Goal: Task Accomplishment & Management: Use online tool/utility

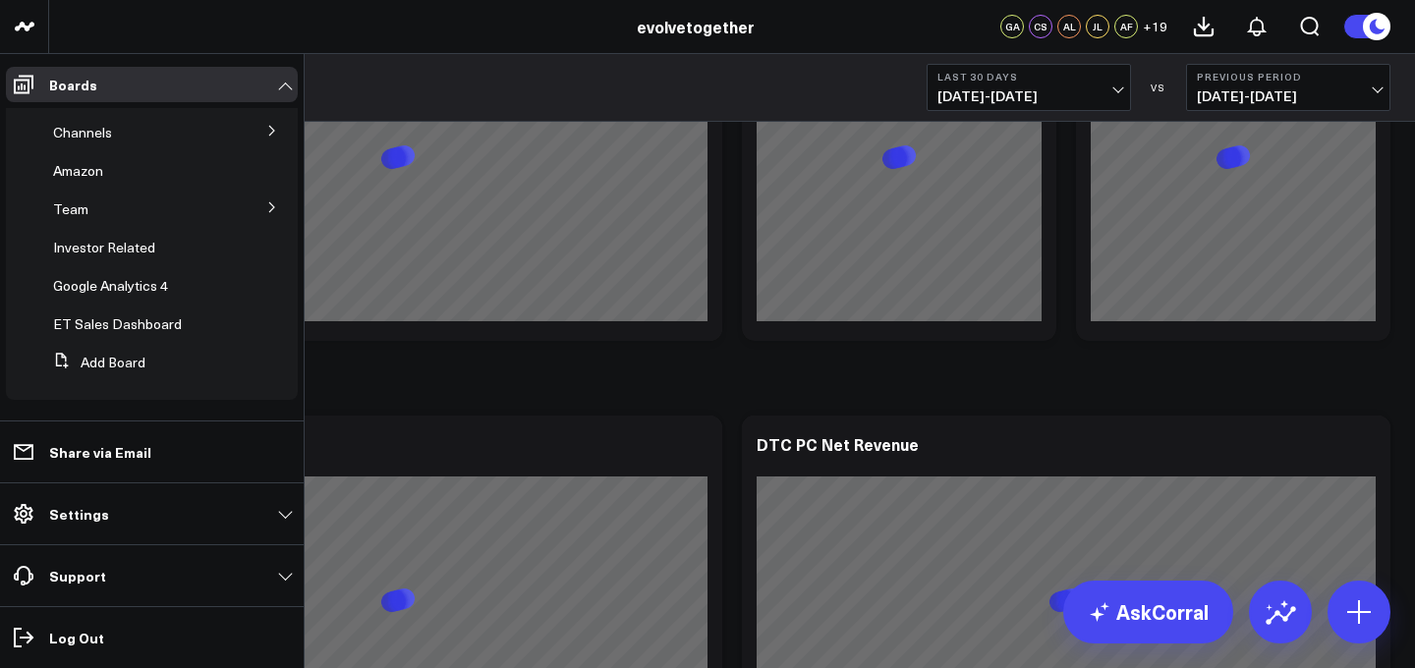
scroll to position [265, 0]
click at [118, 315] on span "ET Sales Dashboard" at bounding box center [117, 319] width 129 height 19
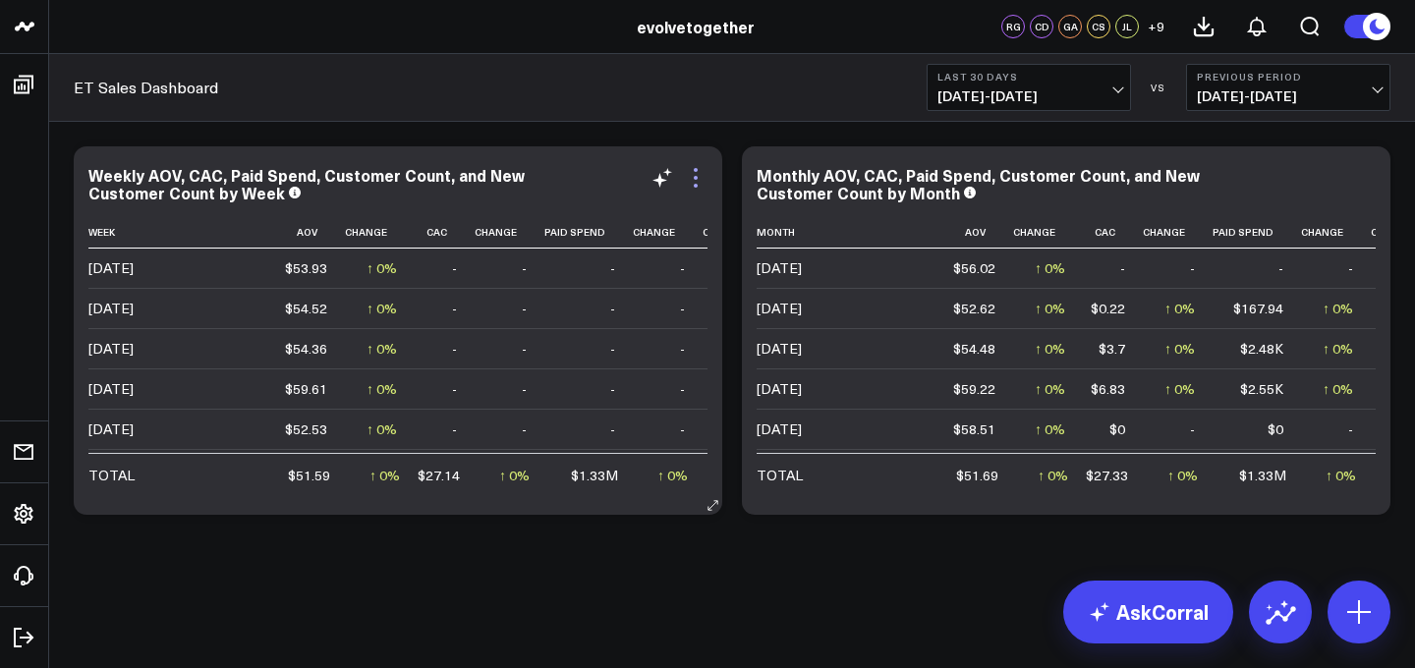
click at [696, 174] on icon at bounding box center [696, 178] width 24 height 24
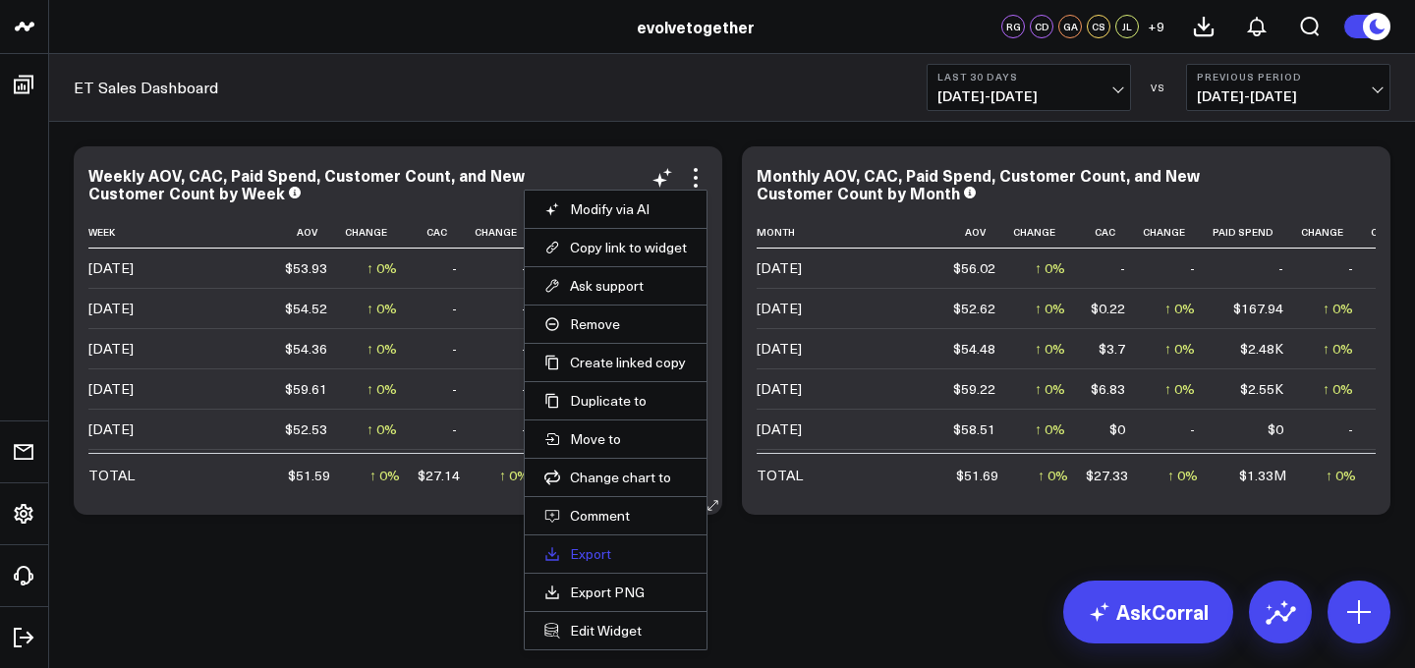
click at [617, 557] on link "Export" at bounding box center [615, 554] width 142 height 18
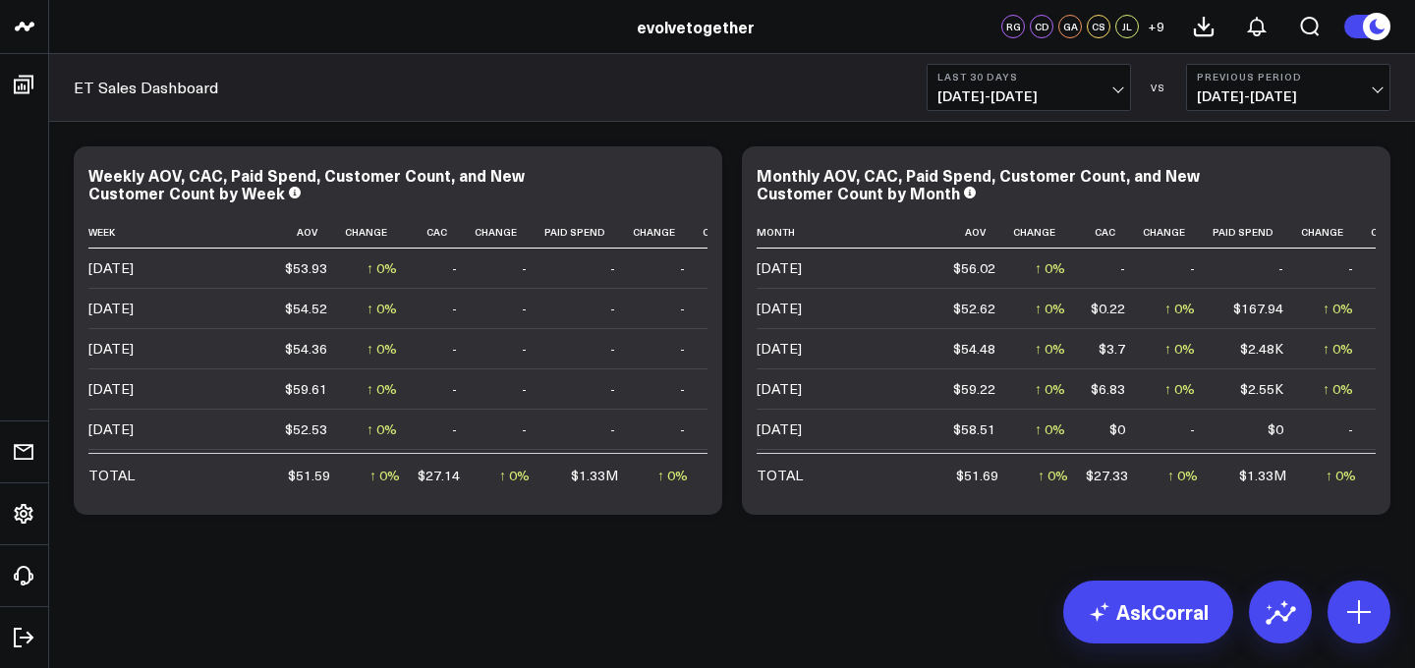
click at [1229, 71] on b "Previous Period" at bounding box center [1288, 77] width 183 height 12
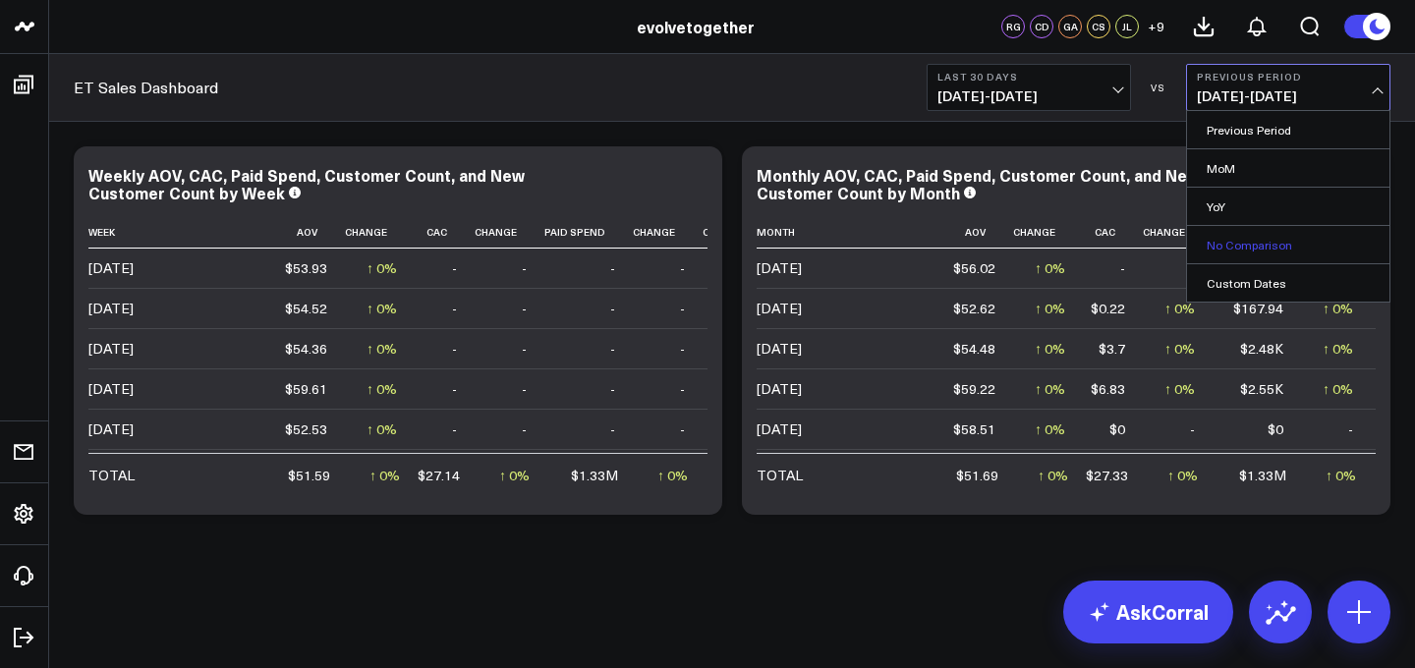
click at [1250, 255] on link "No Comparison" at bounding box center [1288, 244] width 202 height 37
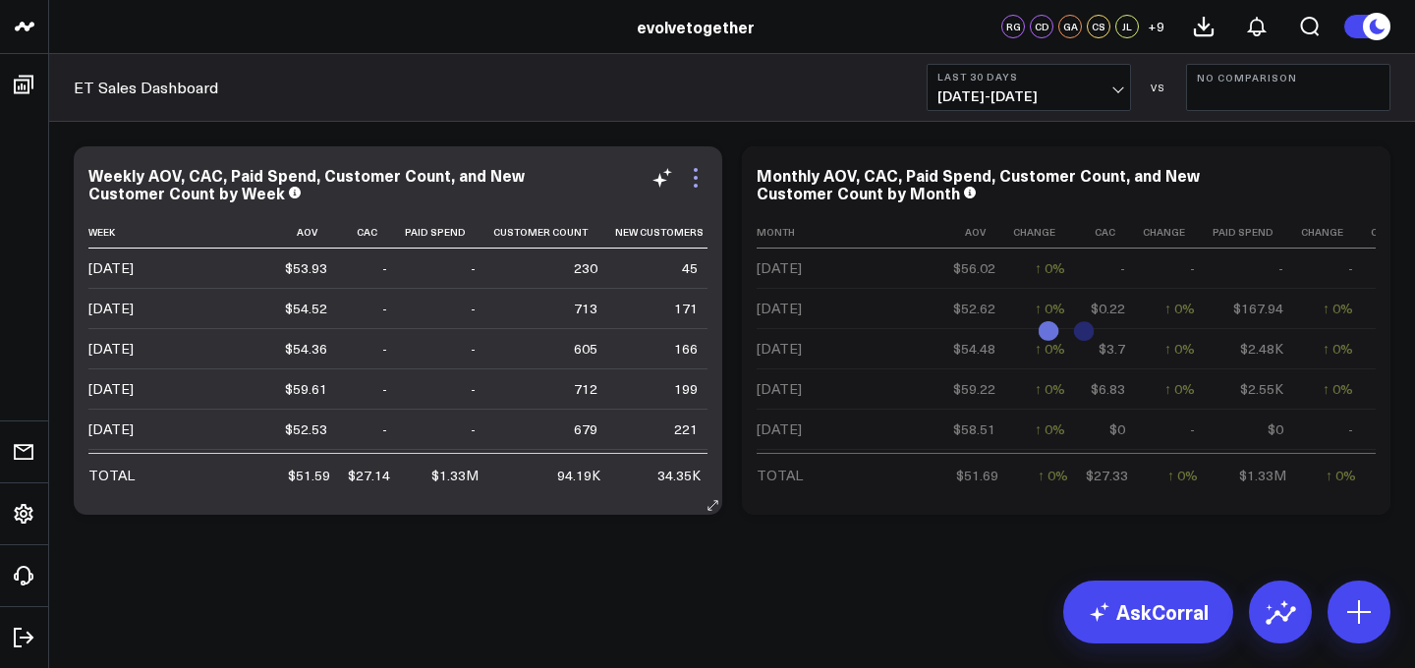
click at [692, 186] on icon at bounding box center [696, 178] width 24 height 24
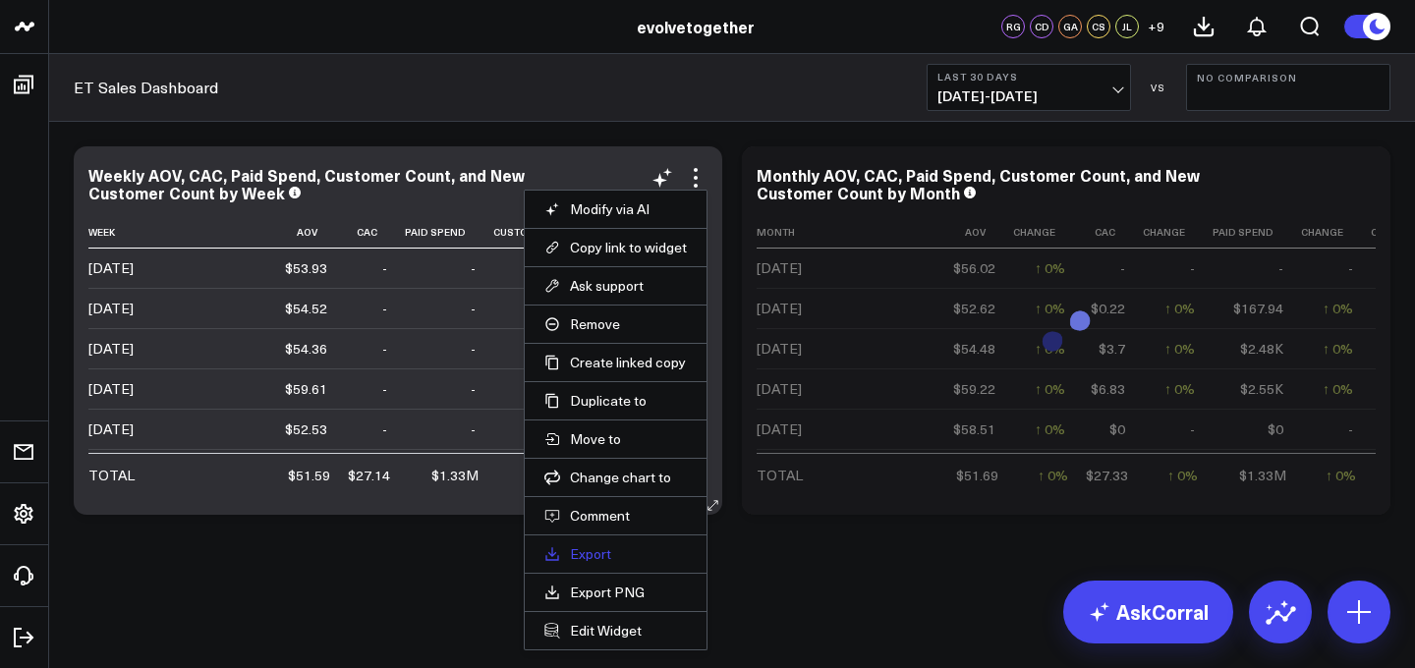
click at [610, 558] on link "Export" at bounding box center [615, 554] width 142 height 18
